Goal: Find specific page/section: Find specific page/section

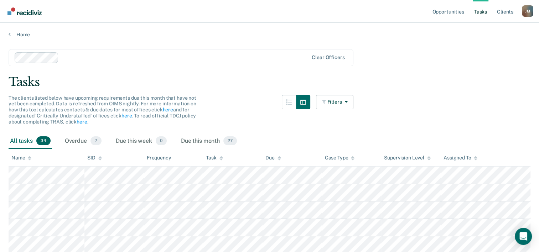
drag, startPoint x: 327, startPoint y: 101, endPoint x: 450, endPoint y: 75, distance: 126.2
drag, startPoint x: 450, startPoint y: 75, endPoint x: 344, endPoint y: 107, distance: 111.1
click at [344, 107] on button "Filters" at bounding box center [335, 102] width 38 height 14
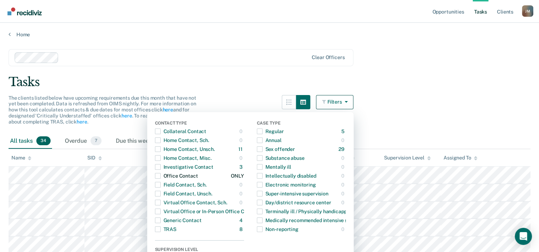
click at [161, 176] on span "button" at bounding box center [158, 176] width 6 height 6
click at [420, 76] on div "Tasks" at bounding box center [270, 82] width 522 height 15
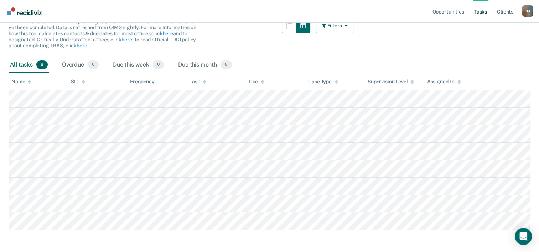
scroll to position [82, 0]
